Goal: Browse casually

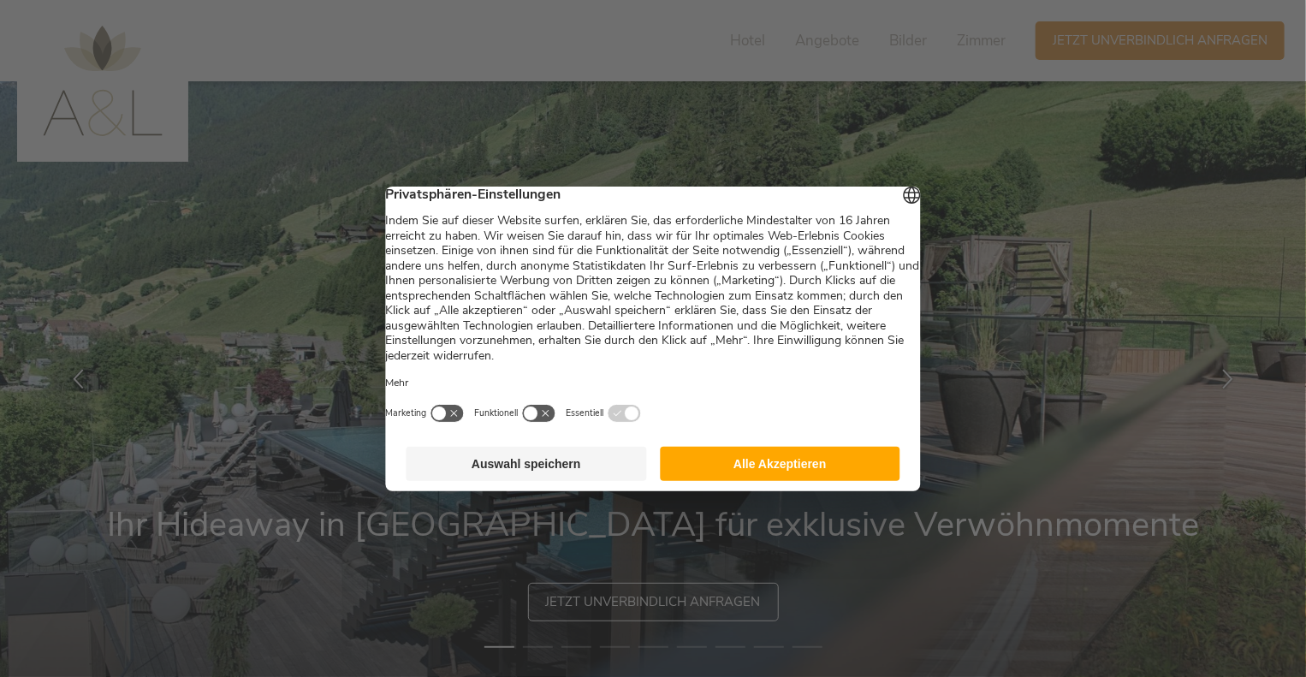
click at [548, 481] on button "Auswahl speichern" at bounding box center [526, 464] width 240 height 34
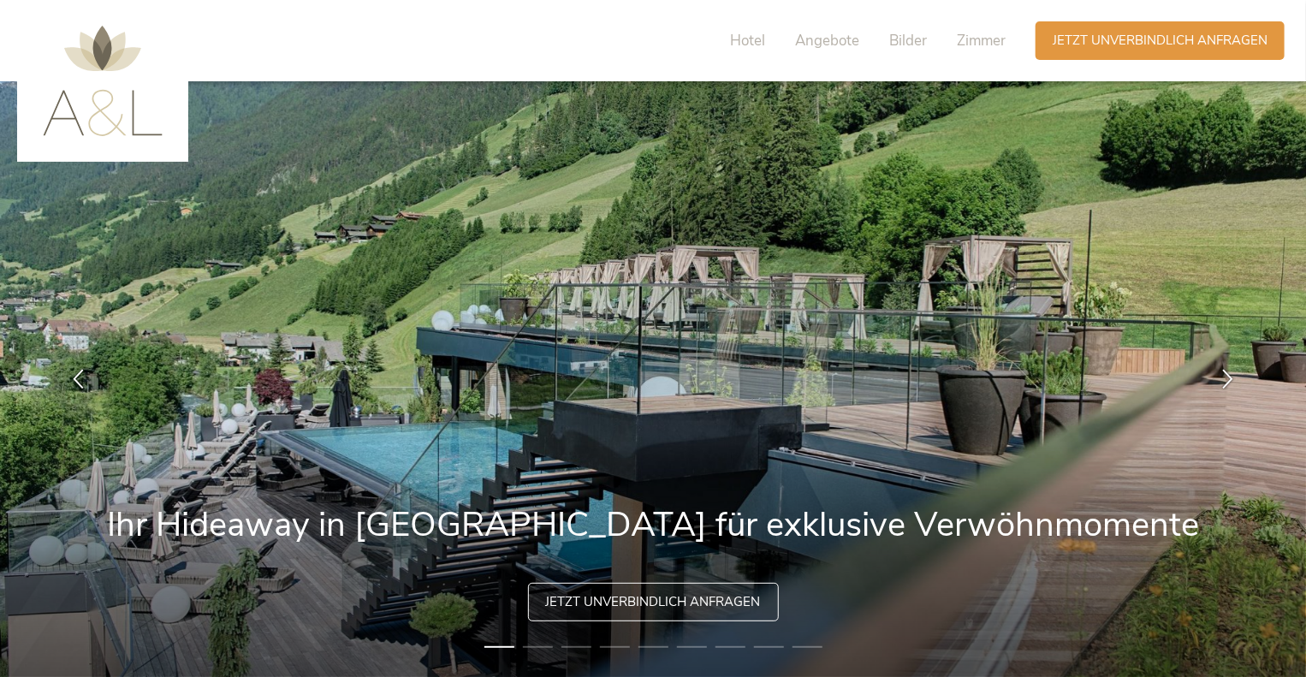
click at [536, 646] on li "2" at bounding box center [538, 646] width 30 height 17
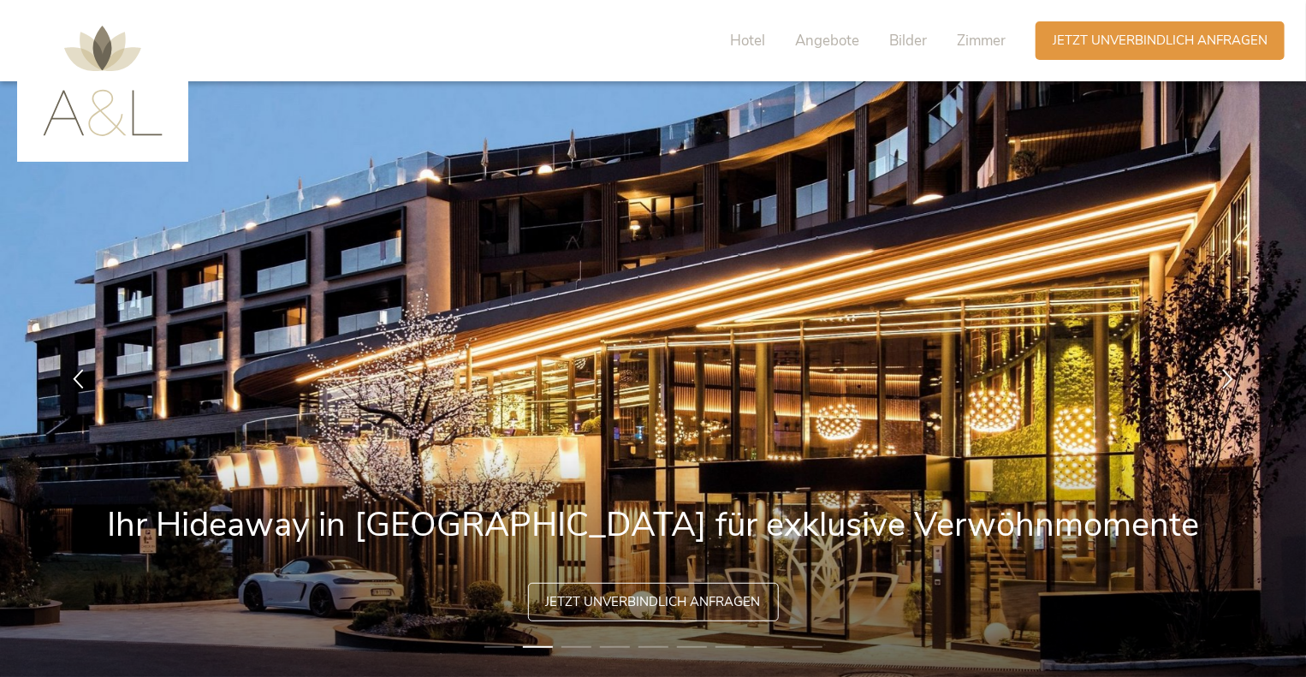
click at [578, 644] on li "3" at bounding box center [576, 646] width 30 height 17
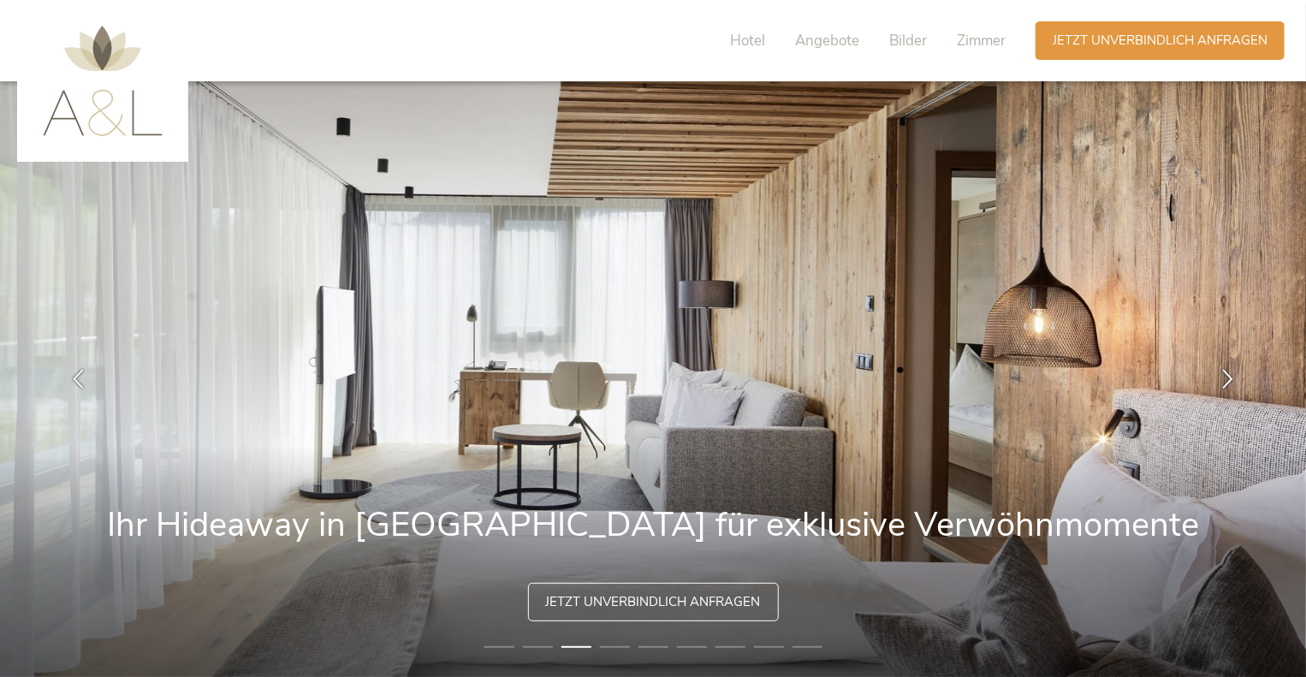
click at [614, 644] on li "4" at bounding box center [615, 646] width 30 height 17
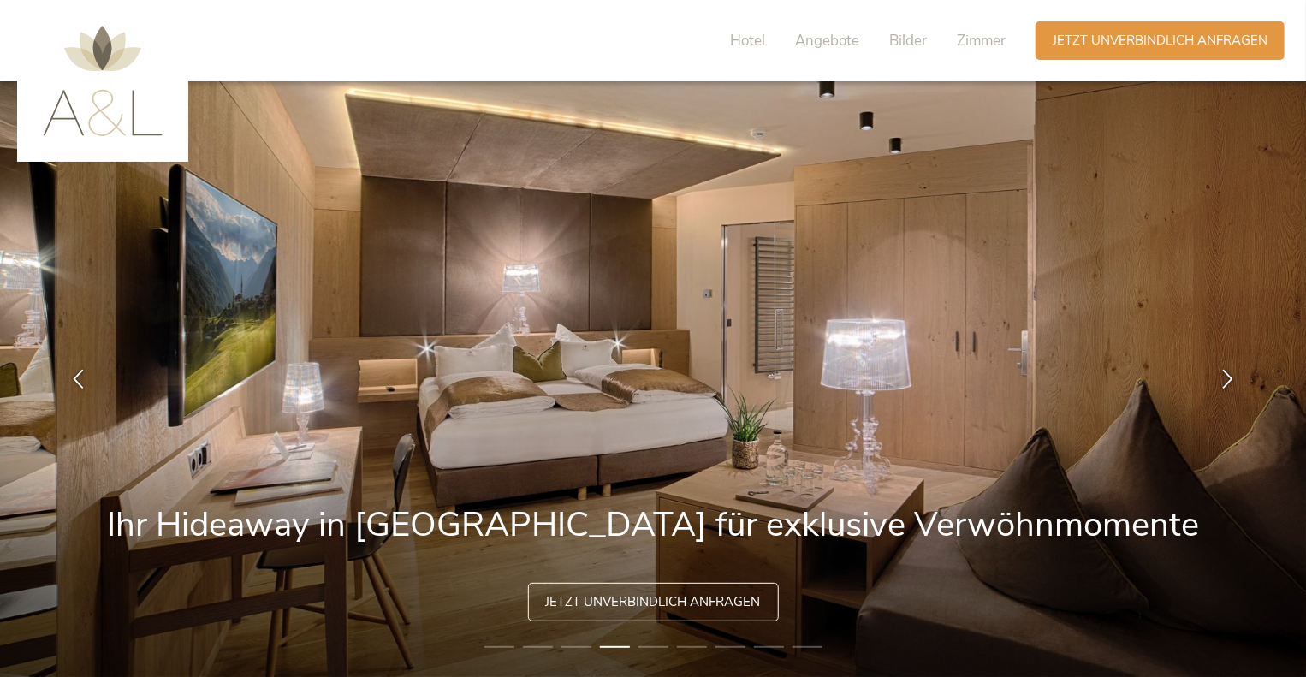
click at [657, 646] on li "5" at bounding box center [653, 646] width 30 height 17
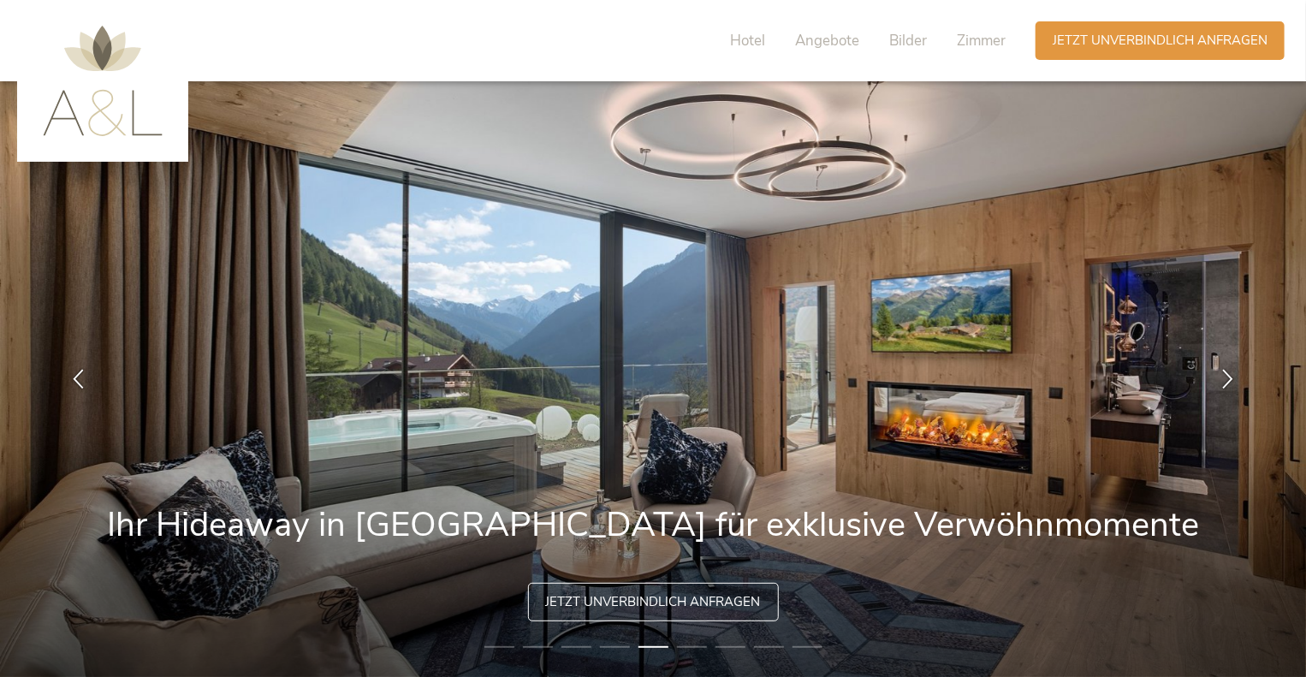
click at [689, 644] on li "6" at bounding box center [692, 646] width 30 height 17
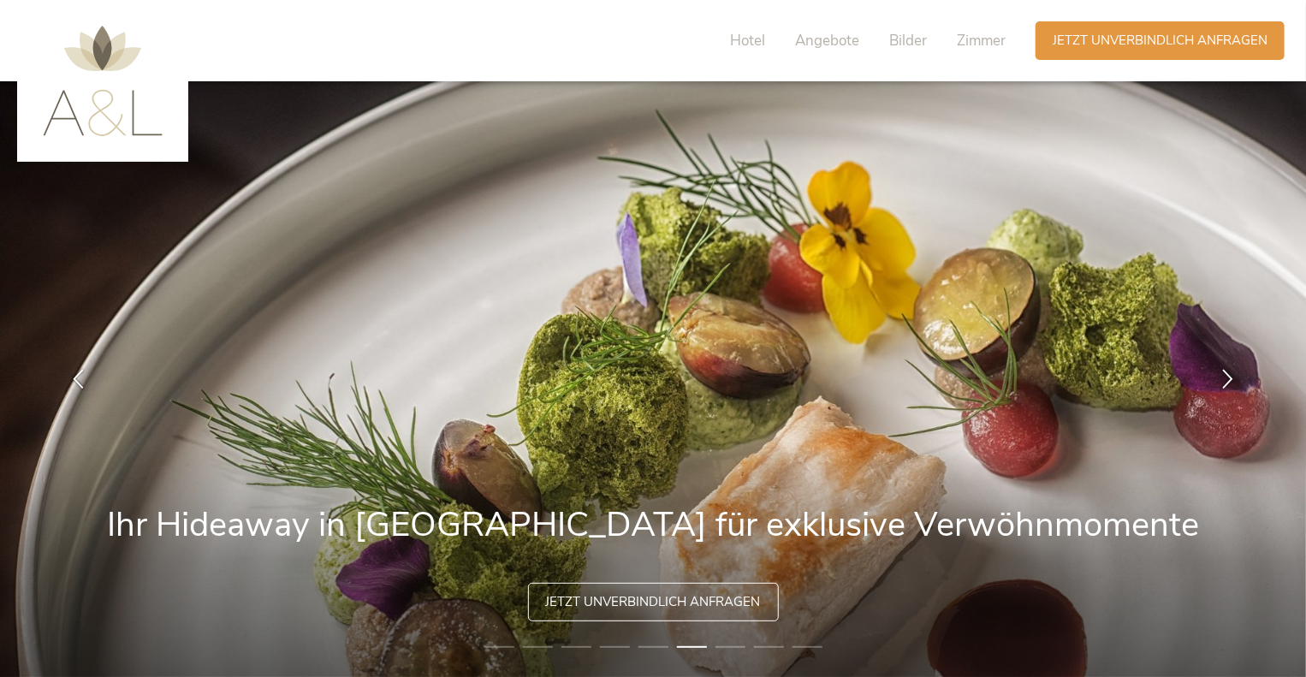
click at [737, 650] on li "7" at bounding box center [730, 646] width 30 height 17
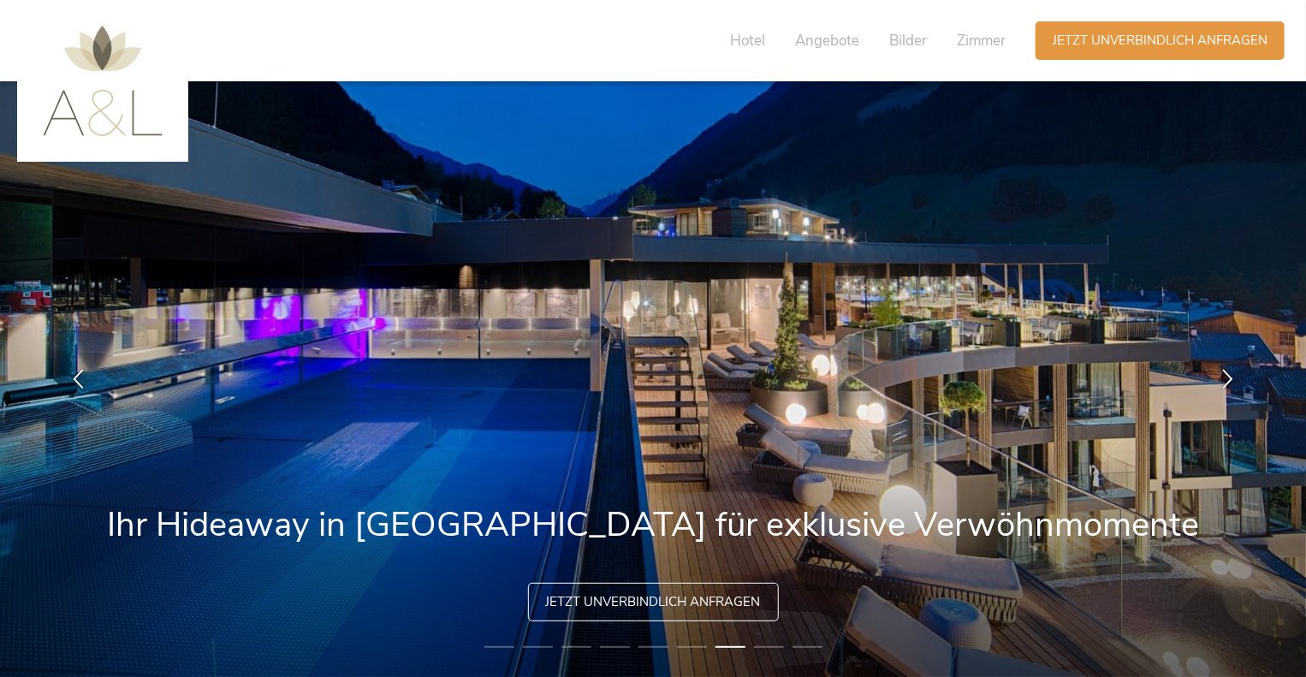
click at [680, 643] on li "6" at bounding box center [692, 646] width 30 height 17
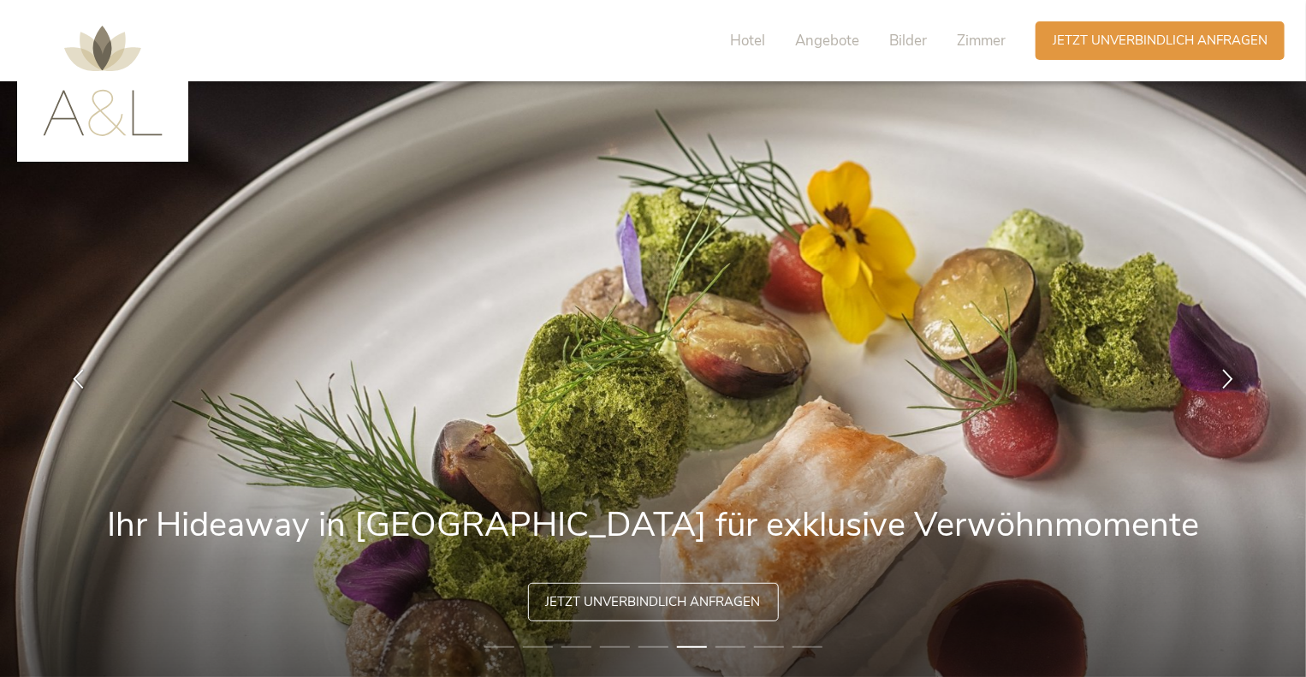
click at [777, 648] on li "8" at bounding box center [769, 646] width 30 height 17
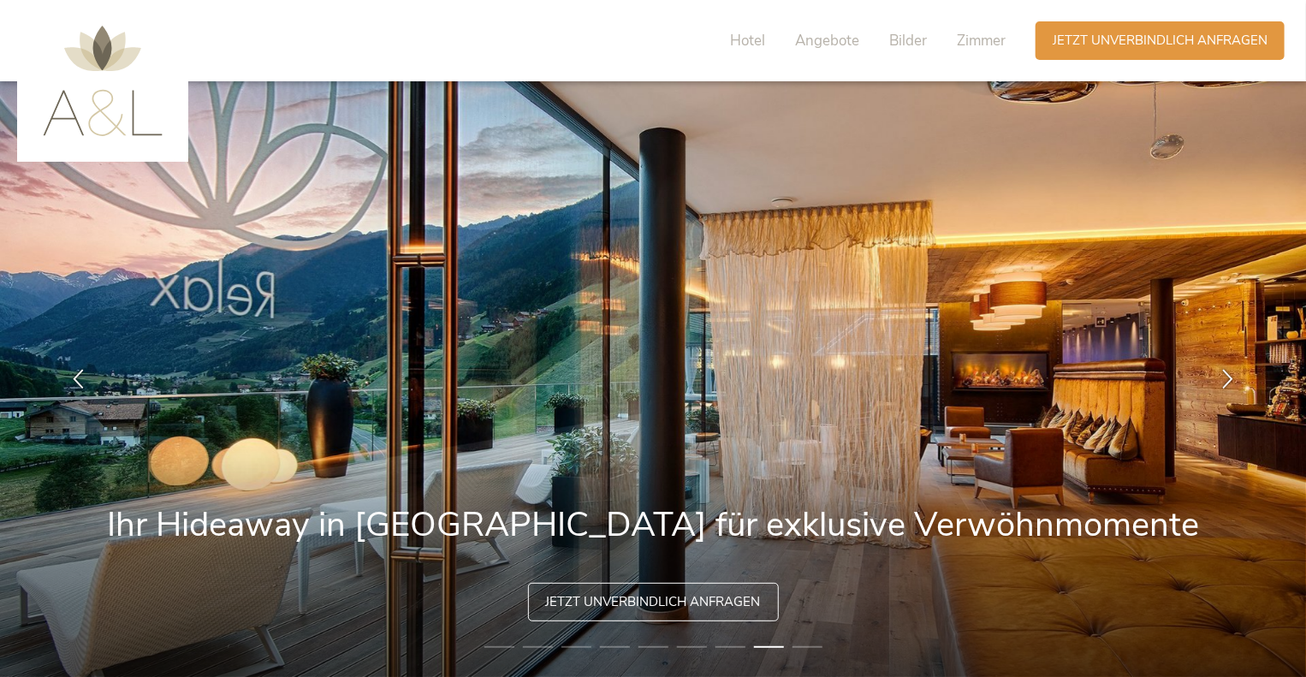
click at [811, 645] on li "9" at bounding box center [807, 646] width 30 height 17
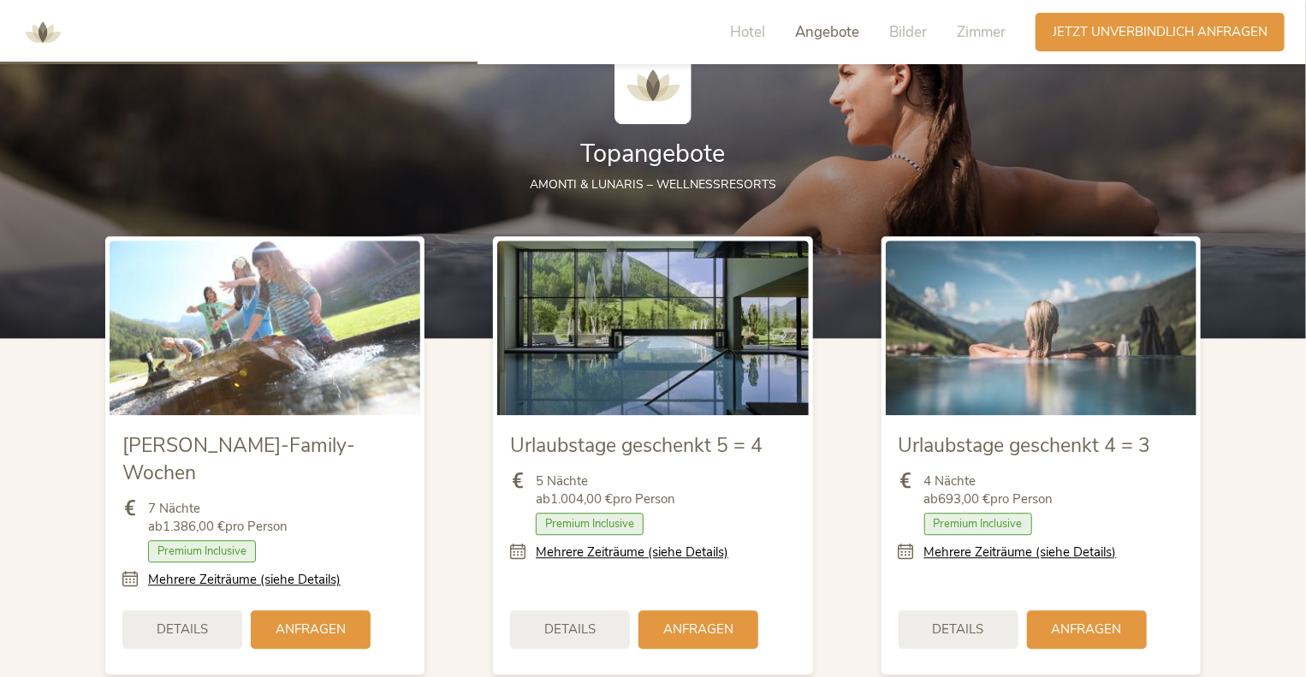
scroll to position [1882, 0]
